Goal: Task Accomplishment & Management: Use online tool/utility

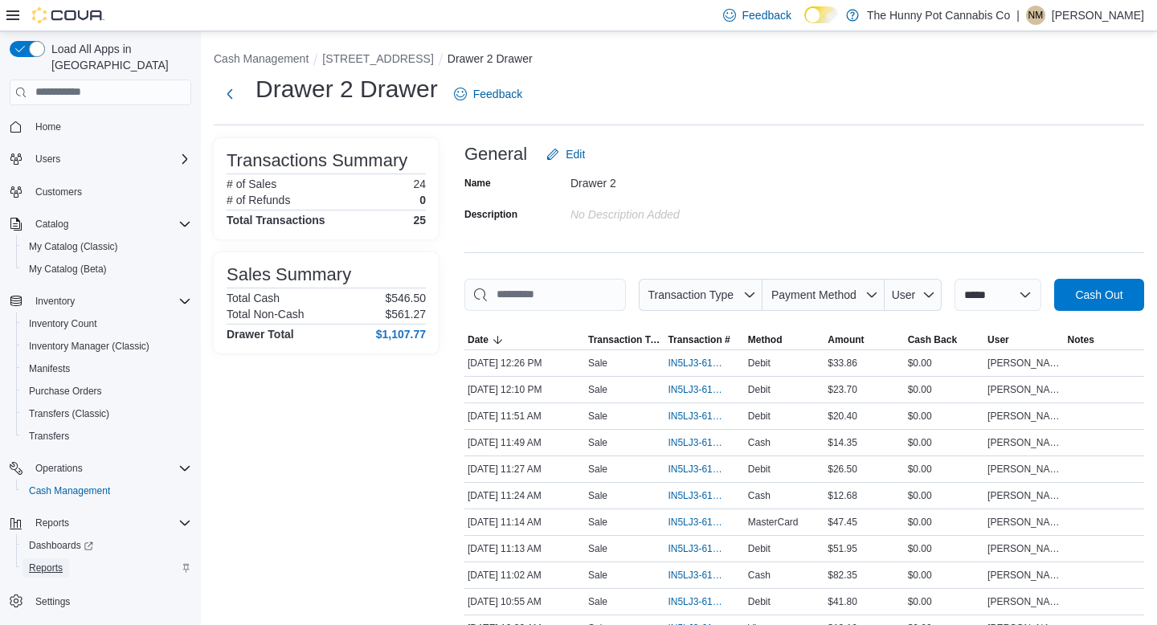
click at [46, 562] on span "Reports" at bounding box center [46, 568] width 34 height 13
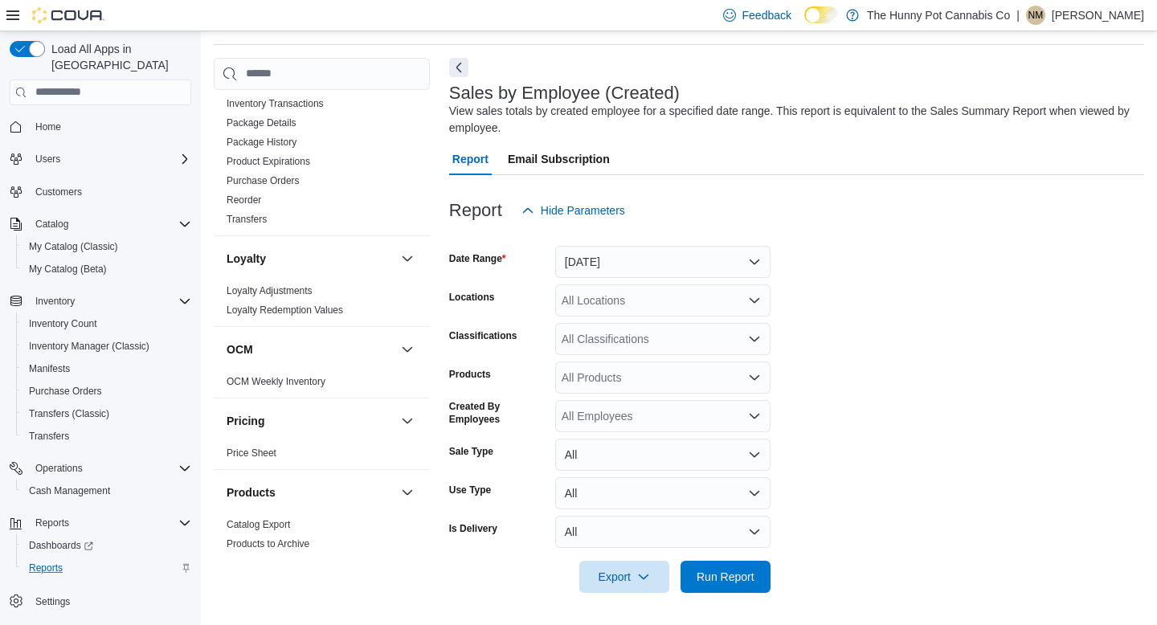
scroll to position [674, 0]
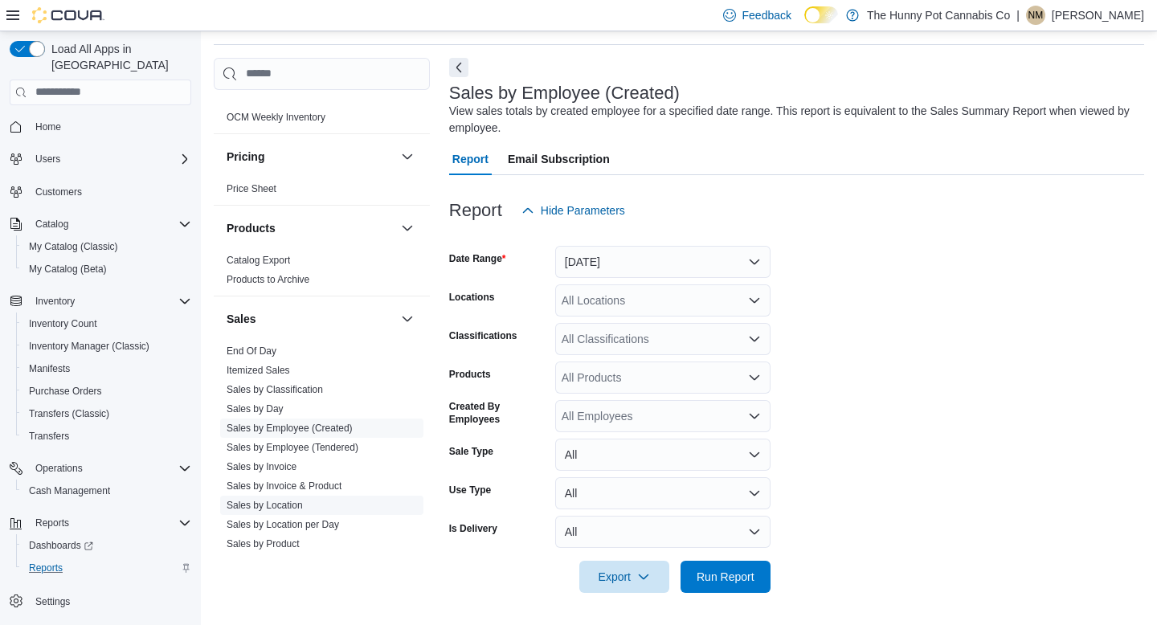
click at [303, 507] on link "Sales by Location" at bounding box center [265, 505] width 76 height 11
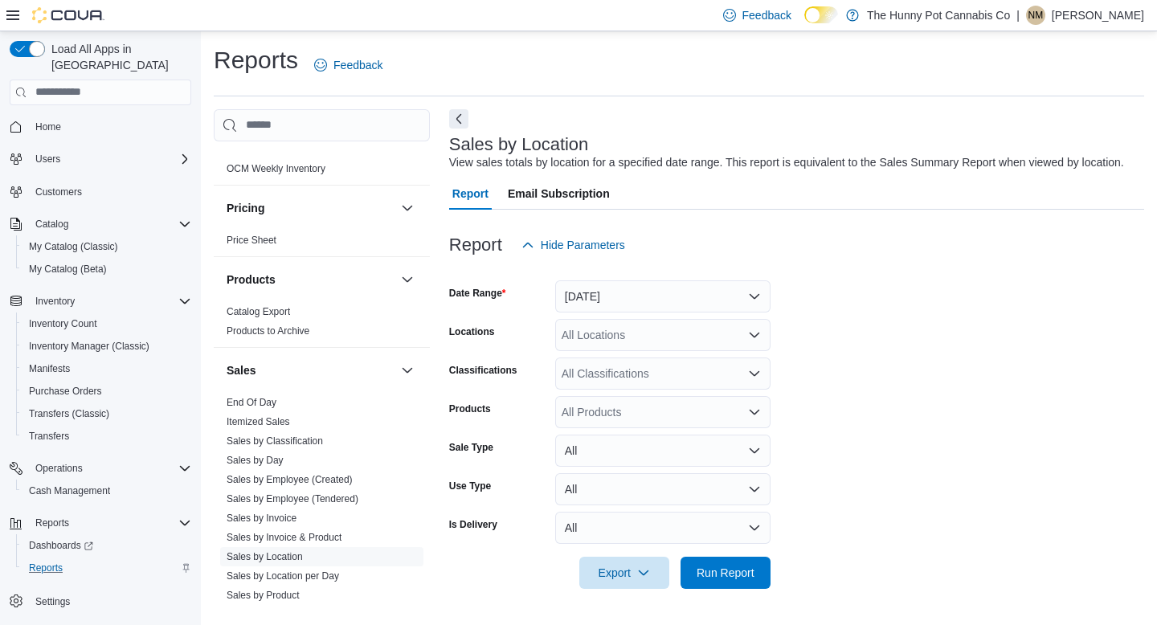
scroll to position [13, 0]
click at [713, 566] on span "Run Report" at bounding box center [725, 572] width 71 height 32
